Goal: Obtain resource: Download file/media

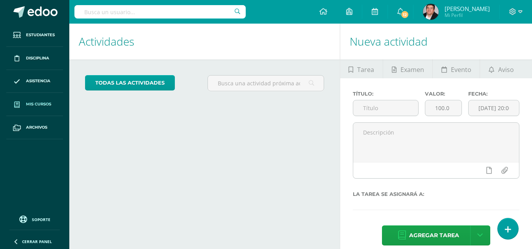
click at [40, 102] on span "Mis cursos" at bounding box center [38, 104] width 25 height 6
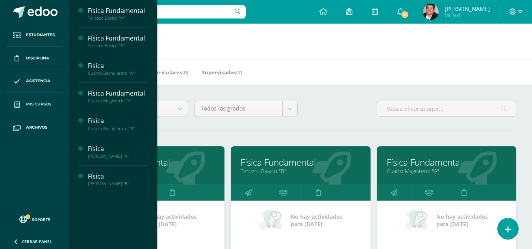
click at [330, 109] on div "Todos los niveles Todos los niveles Básico Preprimaria Bachillerato Magisterio …" at bounding box center [300, 112] width 437 height 22
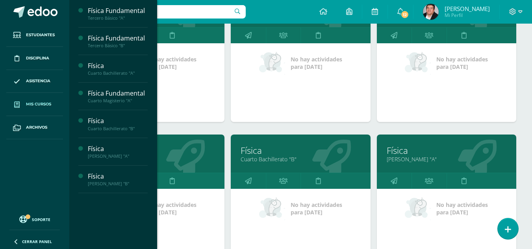
scroll to position [197, 0]
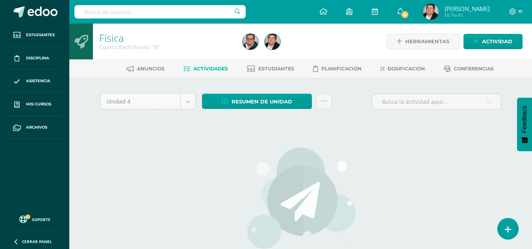
click at [162, 102] on body "Estudiantes Disciplina Asistencia Mis cursos Archivos Soporte Centro de ayuda Ú…" at bounding box center [266, 169] width 532 height 338
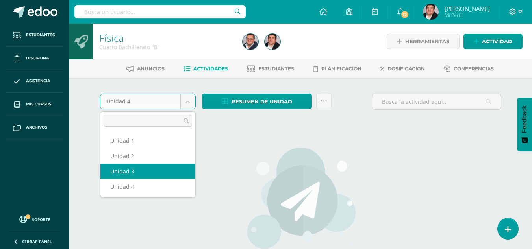
select select "Unidad 3"
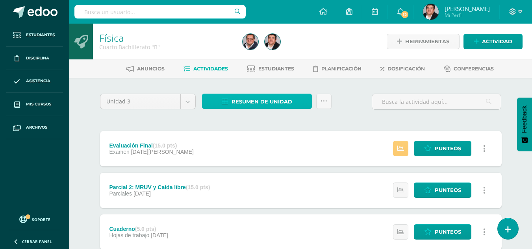
click at [263, 105] on span "Resumen de unidad" at bounding box center [261, 101] width 61 height 15
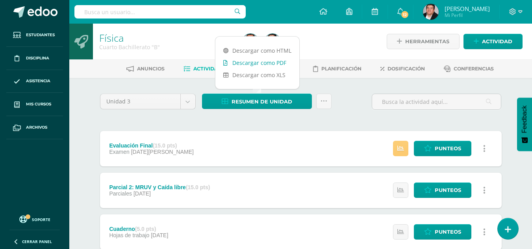
click at [268, 63] on link "Descargar como PDF" at bounding box center [257, 63] width 84 height 12
